Goal: Information Seeking & Learning: Learn about a topic

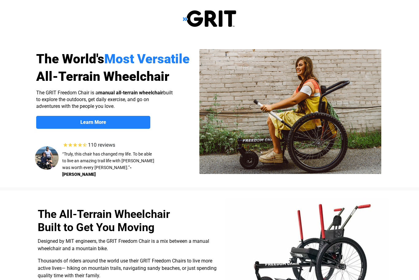
select select "US"
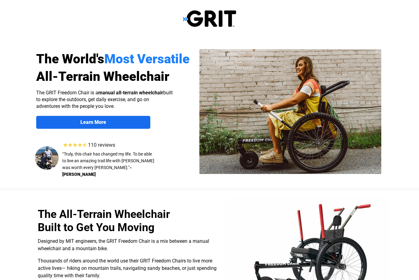
click at [74, 118] on link "Learn More" at bounding box center [93, 122] width 114 height 13
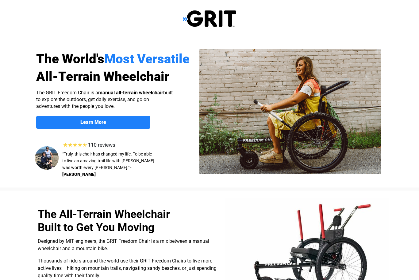
scroll to position [476, 0]
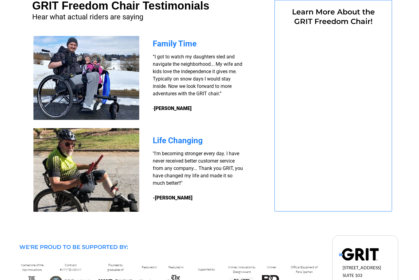
select select "US"
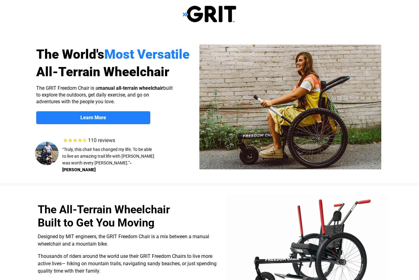
scroll to position [0, 0]
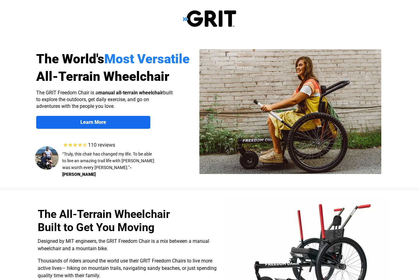
click at [71, 121] on span "Learn More" at bounding box center [93, 122] width 114 height 6
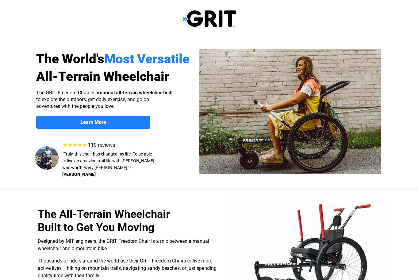
click at [186, 19] on img at bounding box center [209, 18] width 53 height 17
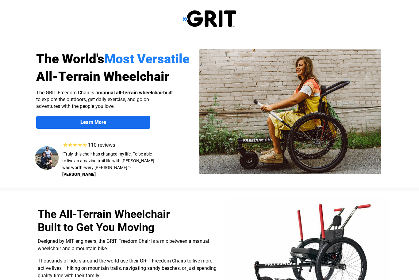
click at [75, 122] on span "Learn More" at bounding box center [93, 122] width 114 height 6
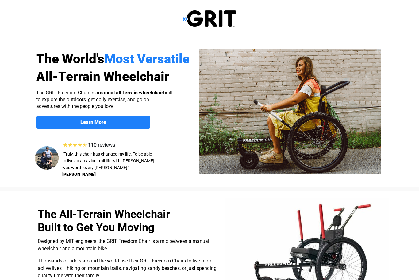
click at [191, 19] on img at bounding box center [209, 18] width 53 height 17
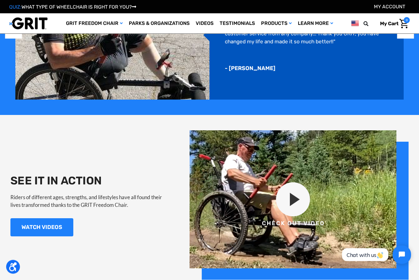
scroll to position [487, 0]
click at [294, 197] on img at bounding box center [299, 204] width 219 height 149
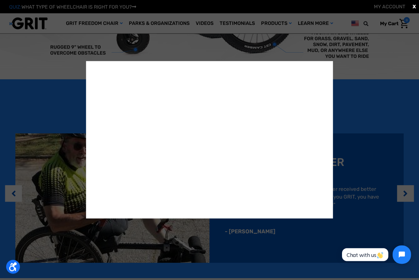
scroll to position [319, 0]
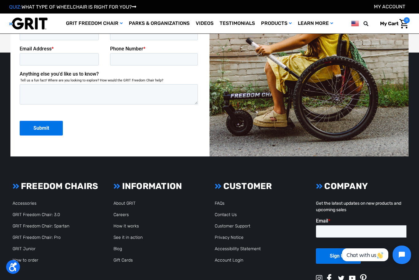
scroll to position [1365, 0]
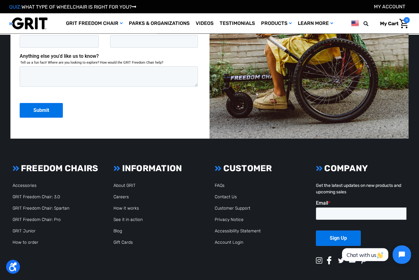
click at [411, 163] on section "FREEDOM CHAIRS Accessories GRIT Freedom Chair: 3.0 GRIT Freedom Chair: Spartan …" at bounding box center [210, 221] width 408 height 117
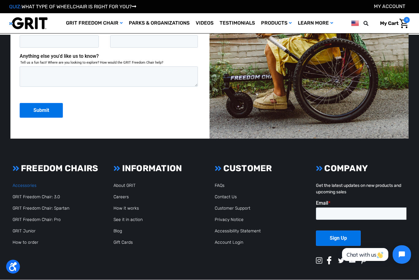
click at [16, 185] on link "Accessories" at bounding box center [25, 185] width 24 height 5
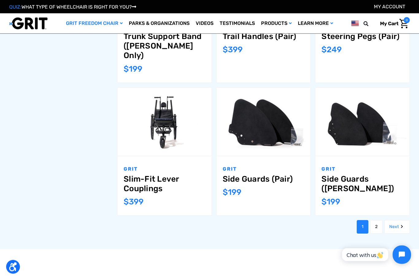
scroll to position [579, 0]
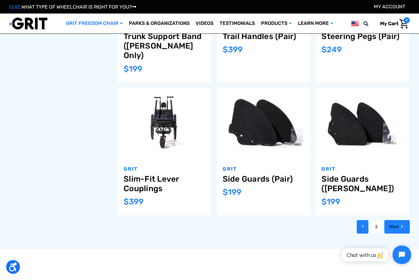
click at [397, 220] on link "Next" at bounding box center [397, 227] width 25 height 14
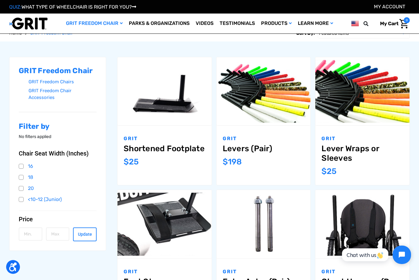
scroll to position [67, 0]
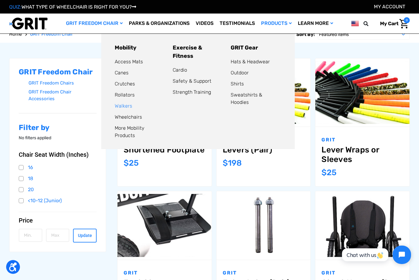
click at [118, 104] on link "Walkers" at bounding box center [123, 106] width 17 height 6
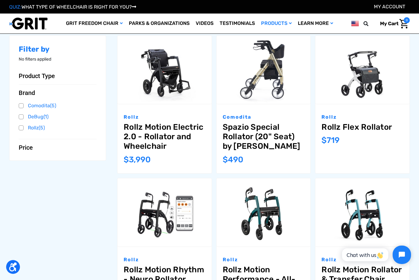
scroll to position [89, 0]
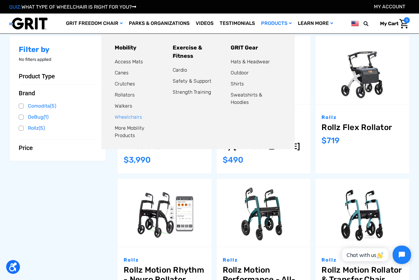
click at [119, 117] on link "Wheelchairs" at bounding box center [128, 117] width 27 height 6
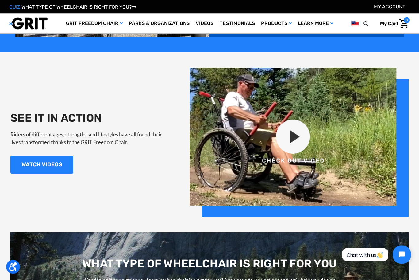
scroll to position [549, 0]
